Goal: Information Seeking & Learning: Learn about a topic

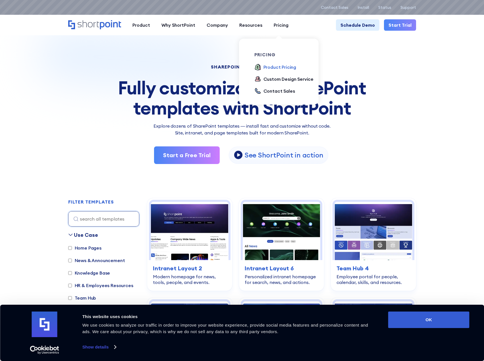
click at [279, 68] on div "Product Pricing" at bounding box center [279, 67] width 33 height 7
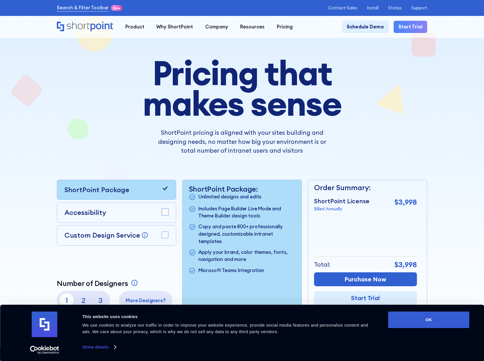
scroll to position [57, 0]
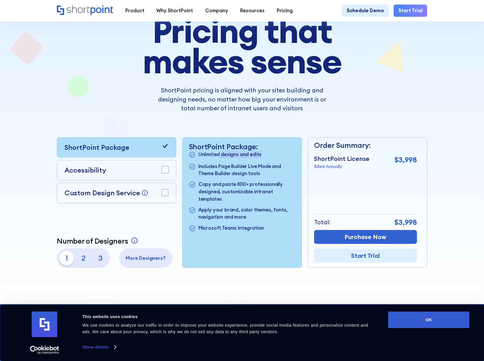
drag, startPoint x: 221, startPoint y: 157, endPoint x: 261, endPoint y: 161, distance: 39.9
click at [261, 159] on p "Unlimited designs and edits" at bounding box center [229, 155] width 63 height 8
drag, startPoint x: 217, startPoint y: 170, endPoint x: 249, endPoint y: 177, distance: 33.0
click at [264, 169] on p "Includes Page Builder Live Mode and Theme Builder design tools" at bounding box center [246, 170] width 97 height 14
click at [234, 177] on p "Includes Page Builder Live Mode and Theme Builder design tools" at bounding box center [246, 170] width 97 height 14
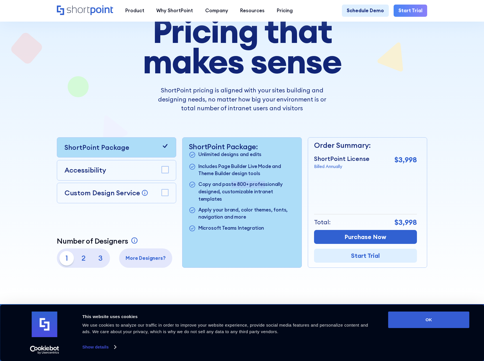
drag, startPoint x: 228, startPoint y: 186, endPoint x: 241, endPoint y: 196, distance: 16.2
click at [262, 185] on p "Copy and paste 800+ professionally designed, customizable intranet templates" at bounding box center [246, 192] width 97 height 22
drag, startPoint x: 203, startPoint y: 195, endPoint x: 255, endPoint y: 199, distance: 52.4
click at [262, 192] on p "Copy and paste 800+ professionally designed, customizable intranet templates" at bounding box center [246, 192] width 97 height 22
drag, startPoint x: 220, startPoint y: 207, endPoint x: 266, endPoint y: 208, distance: 46.3
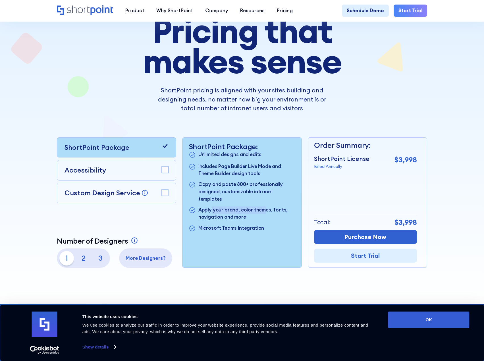
click at [269, 206] on p "Apply your brand, color themes, fonts, navigation and more" at bounding box center [246, 213] width 97 height 14
drag, startPoint x: 223, startPoint y: 218, endPoint x: 253, endPoint y: 211, distance: 30.5
click at [253, 211] on ul "Unlimited designs and edits Includes Page Builder Live Mode and Theme Builder d…" at bounding box center [242, 192] width 107 height 82
click at [231, 224] on p "Microsoft Teams Integration" at bounding box center [231, 228] width 66 height 8
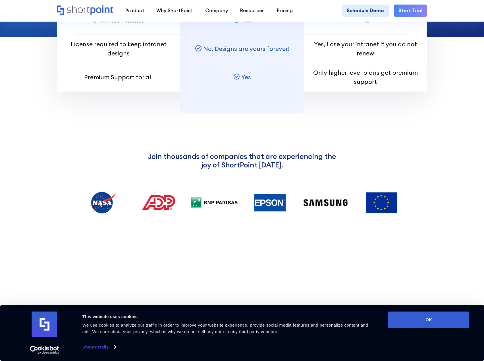
scroll to position [852, 0]
